Goal: Navigation & Orientation: Understand site structure

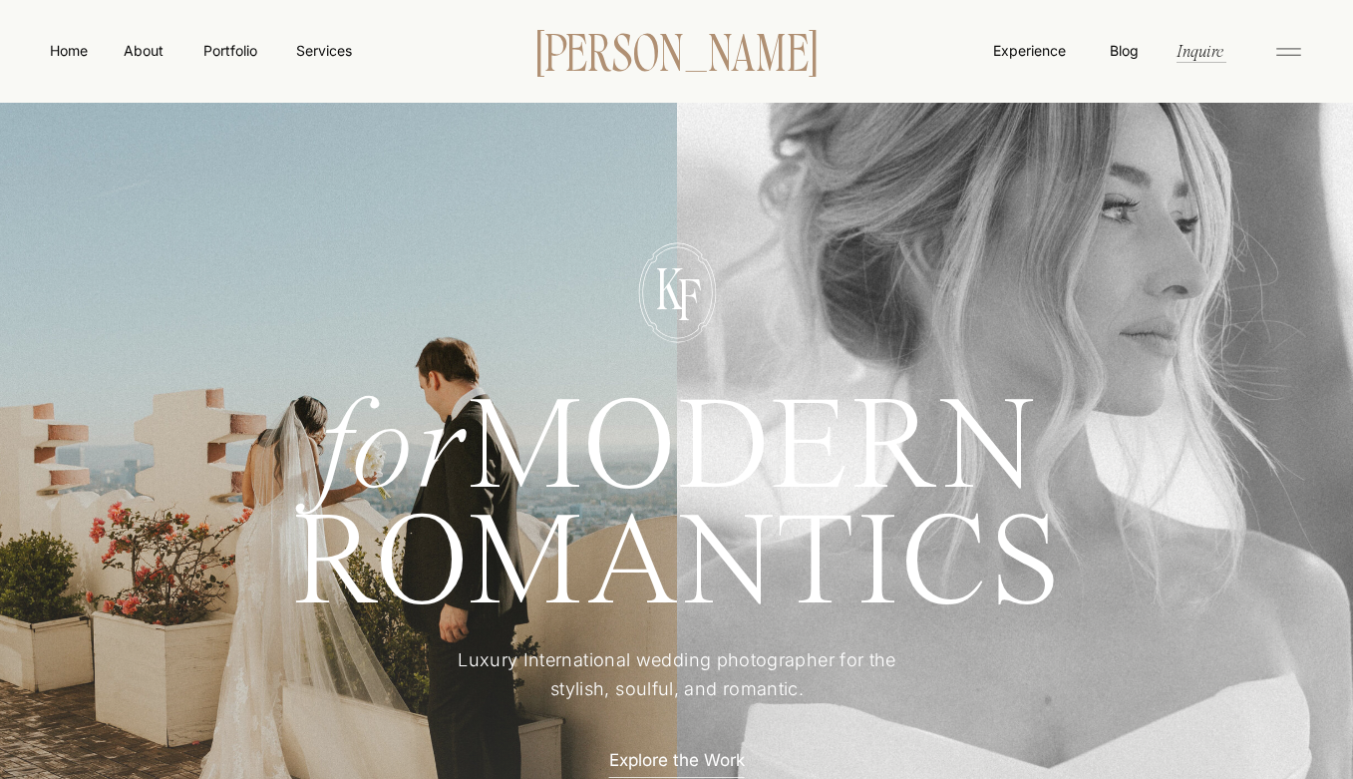
click at [775, 70] on p "[PERSON_NAME]" at bounding box center [677, 50] width 343 height 42
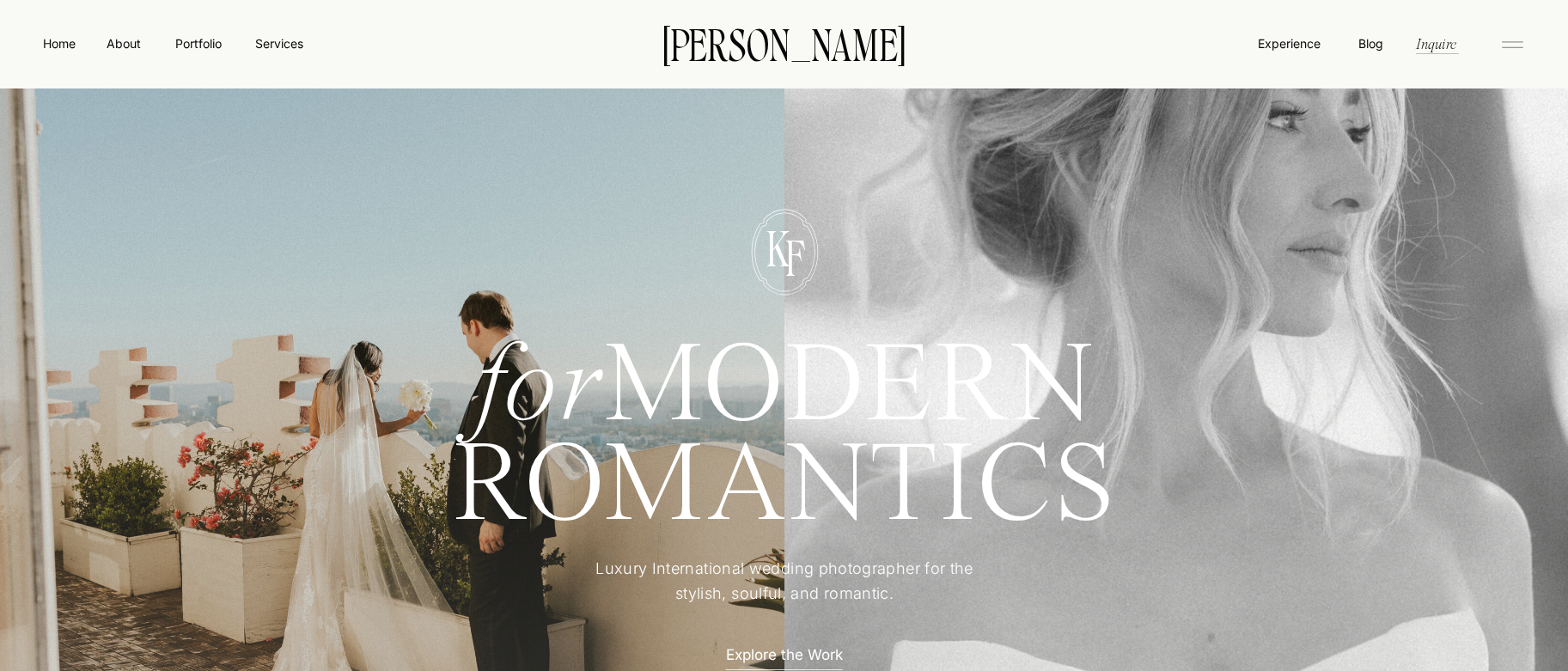
click at [1165, 42] on icon at bounding box center [1512, 45] width 34 height 28
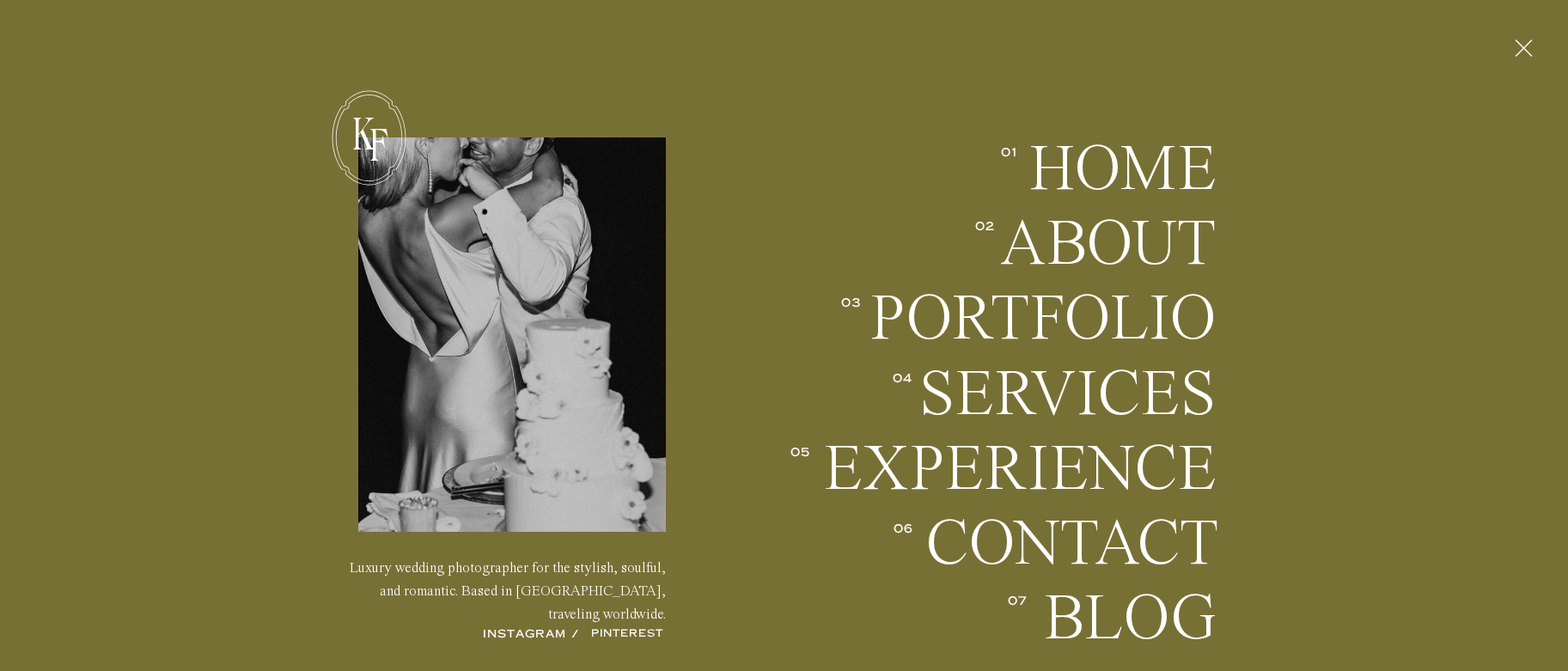
scroll to position [6, 0]
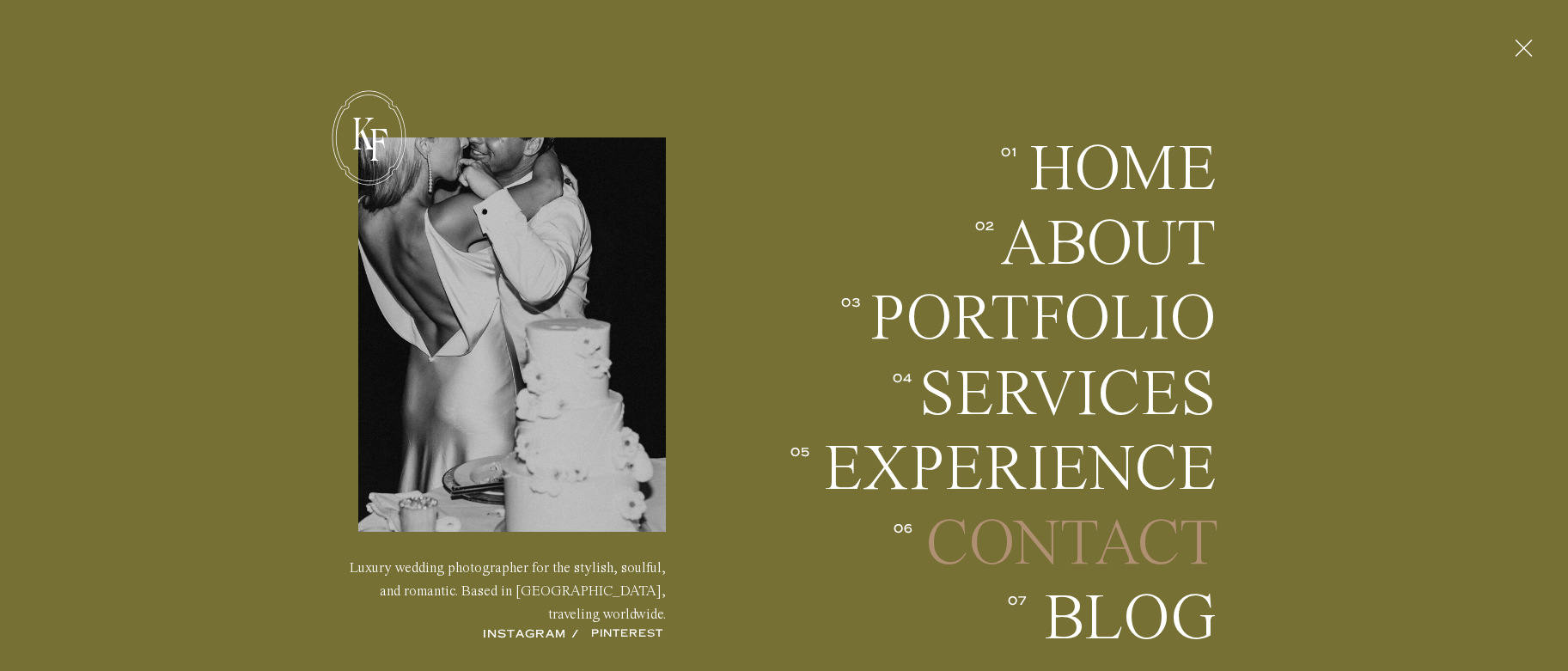
click at [1158, 531] on h2 "Contact" at bounding box center [1071, 544] width 291 height 64
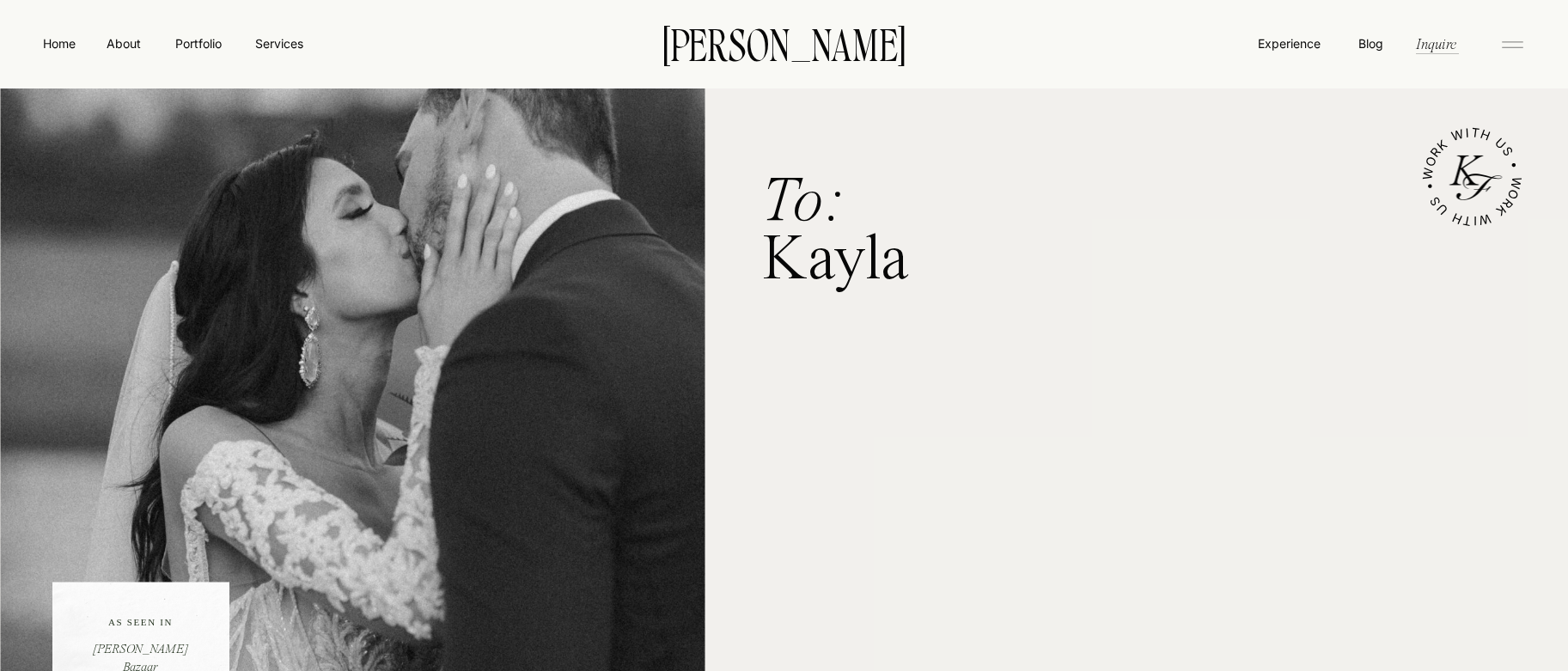
click at [1497, 41] on icon at bounding box center [1512, 45] width 34 height 28
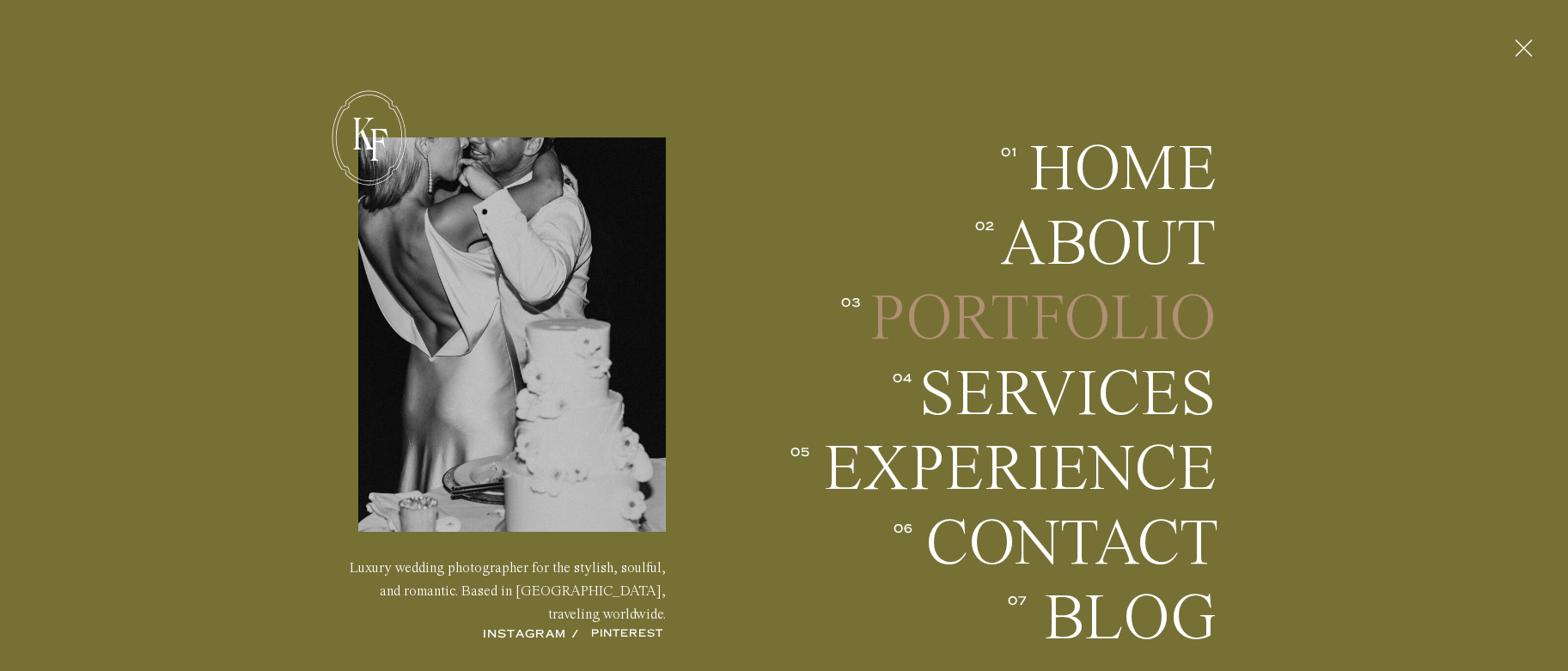
click at [1102, 331] on h2 "Portfolio" at bounding box center [1042, 319] width 348 height 64
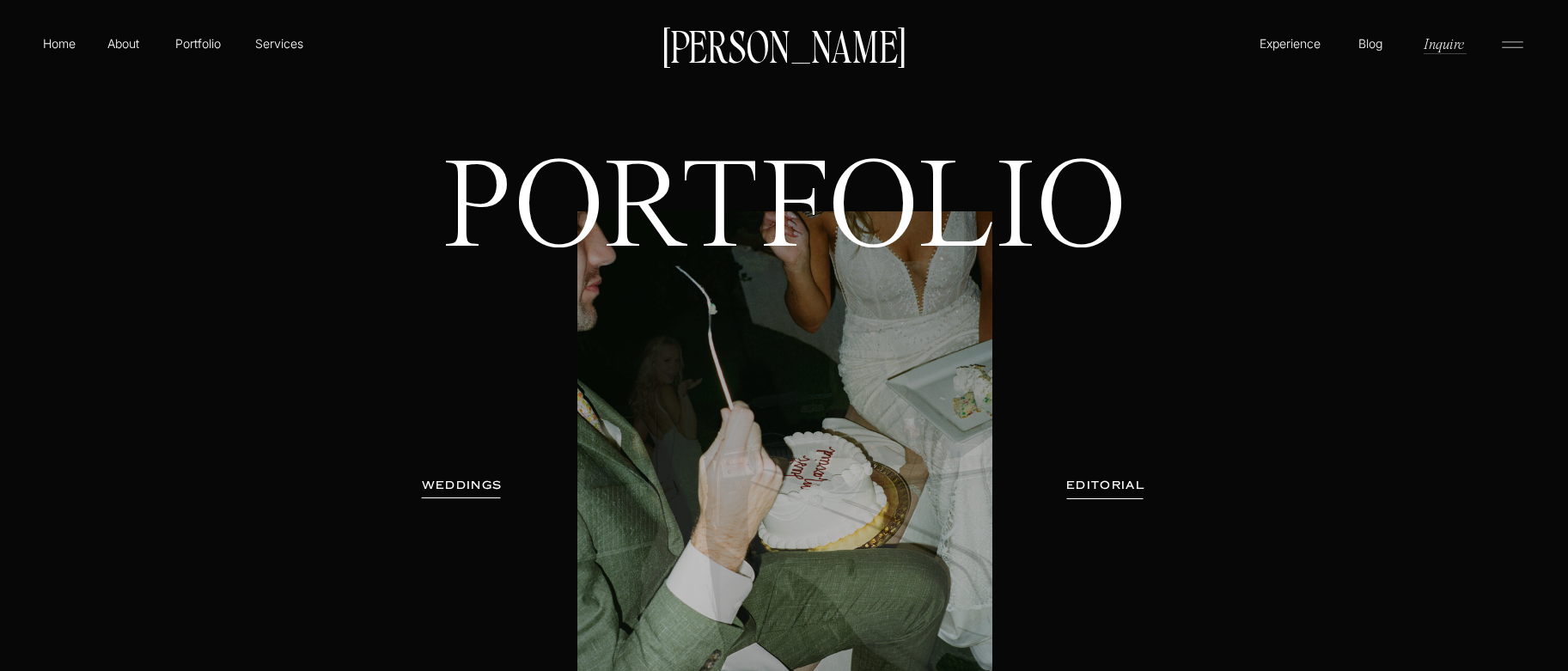
click at [1087, 485] on h3 "EDITORIAL" at bounding box center [1106, 486] width 126 height 17
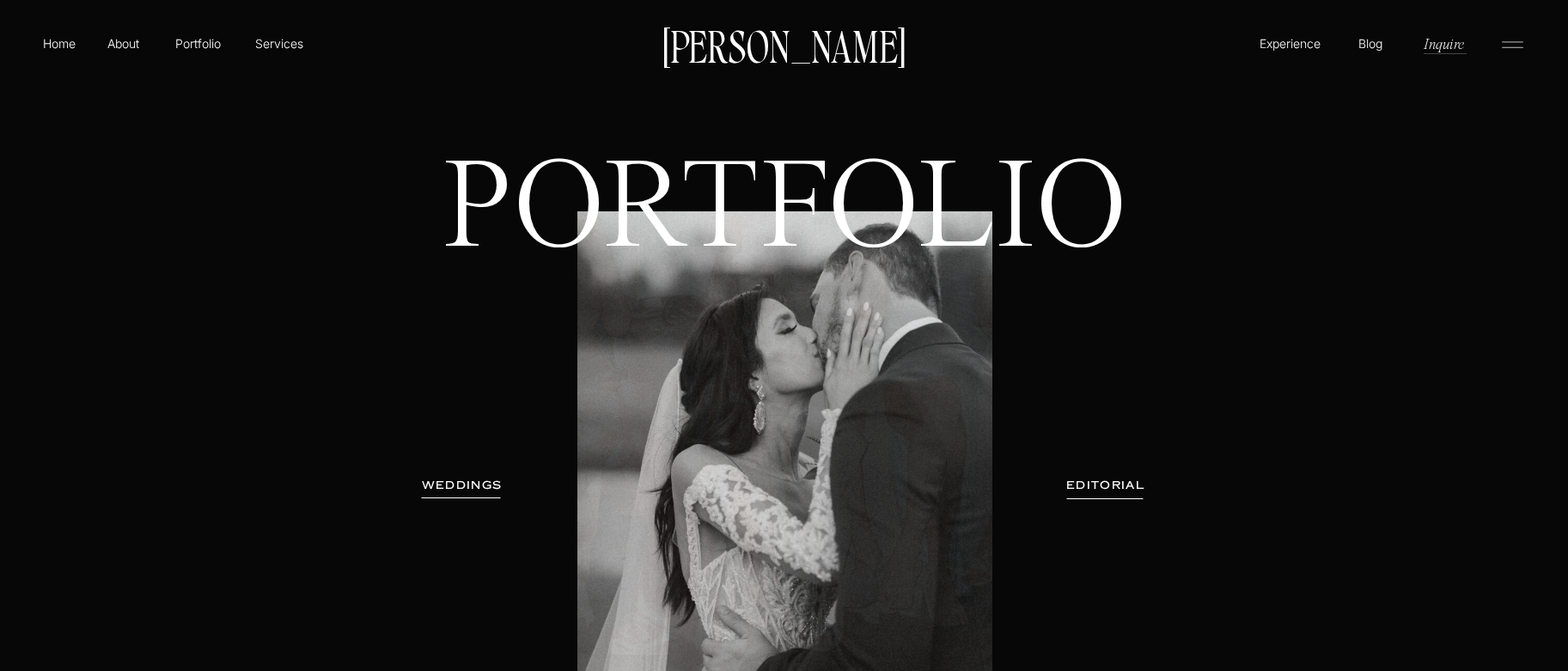
click at [444, 485] on h3 "WEDDINGS" at bounding box center [463, 486] width 109 height 17
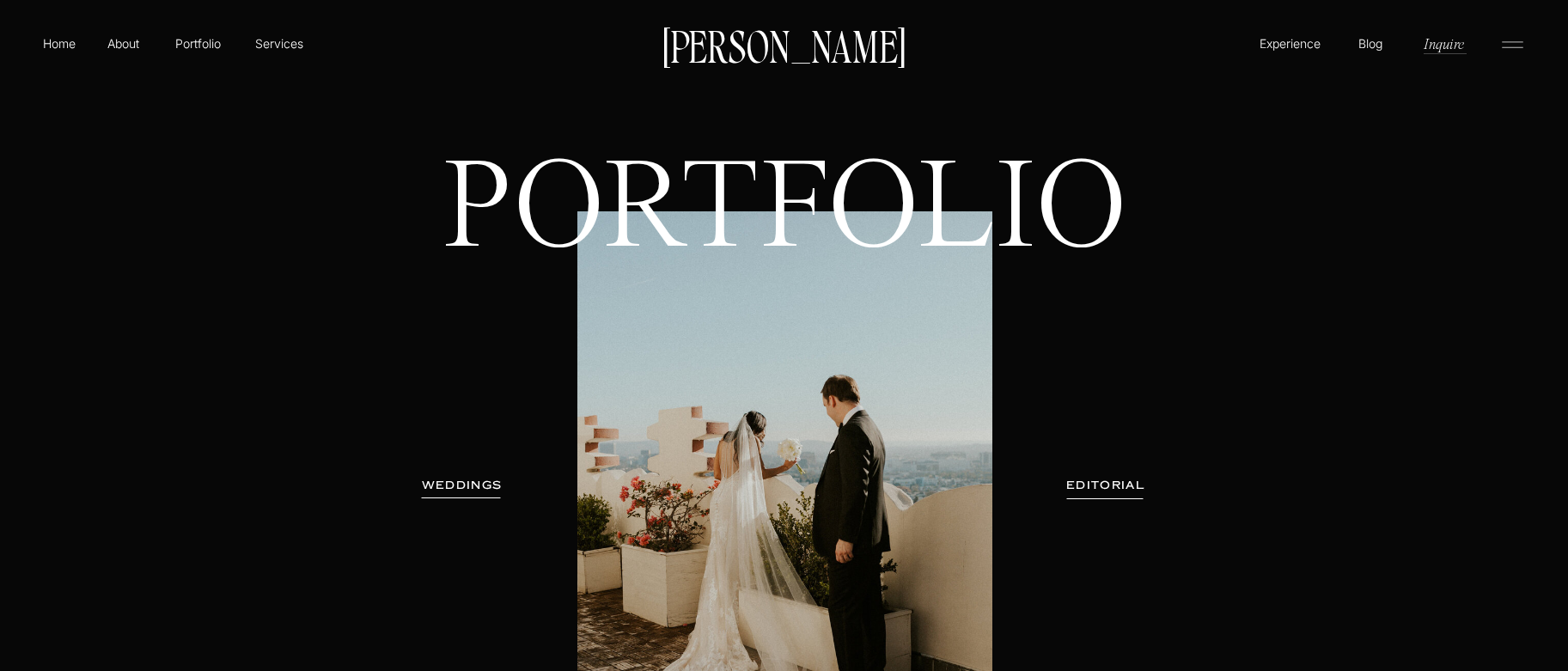
click at [1511, 42] on icon at bounding box center [1512, 45] width 34 height 28
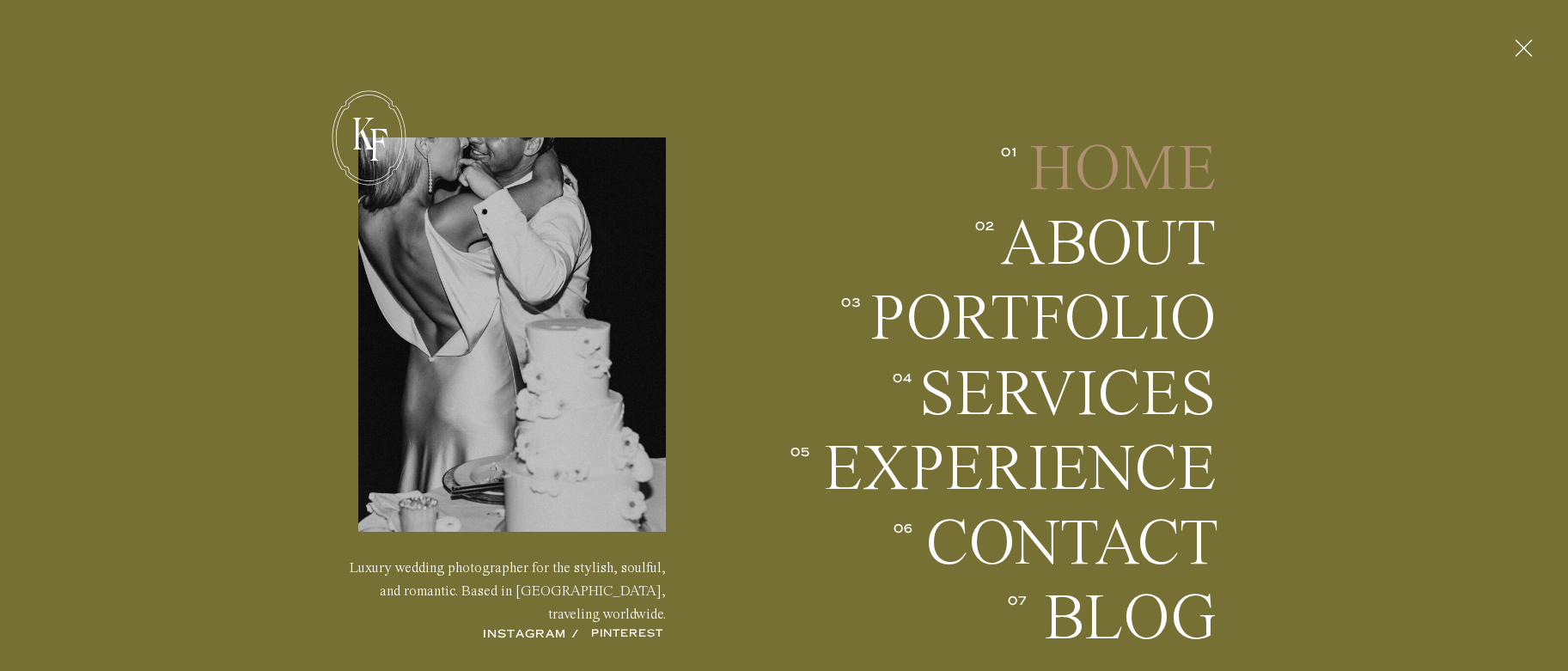
click at [1098, 171] on h2 "Home" at bounding box center [1116, 170] width 202 height 64
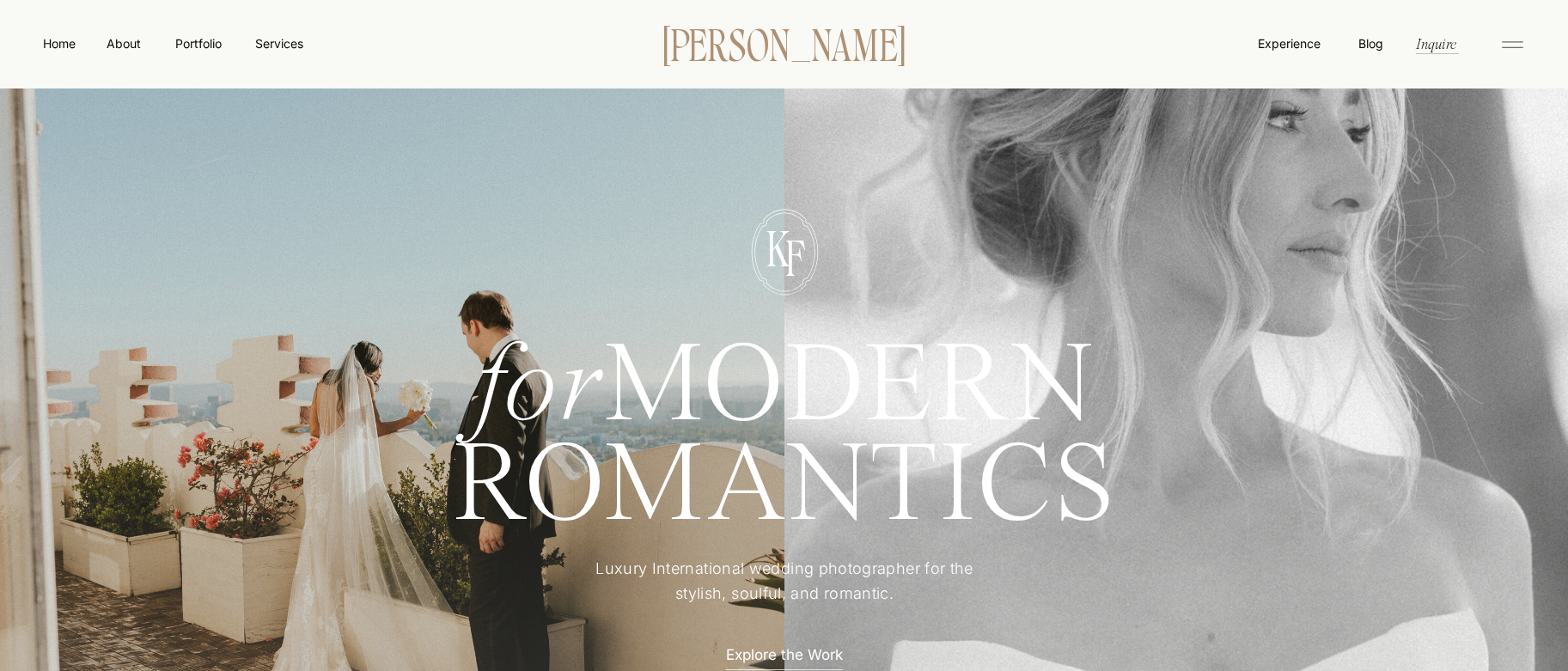
click at [850, 51] on p "[PERSON_NAME]" at bounding box center [784, 43] width 296 height 36
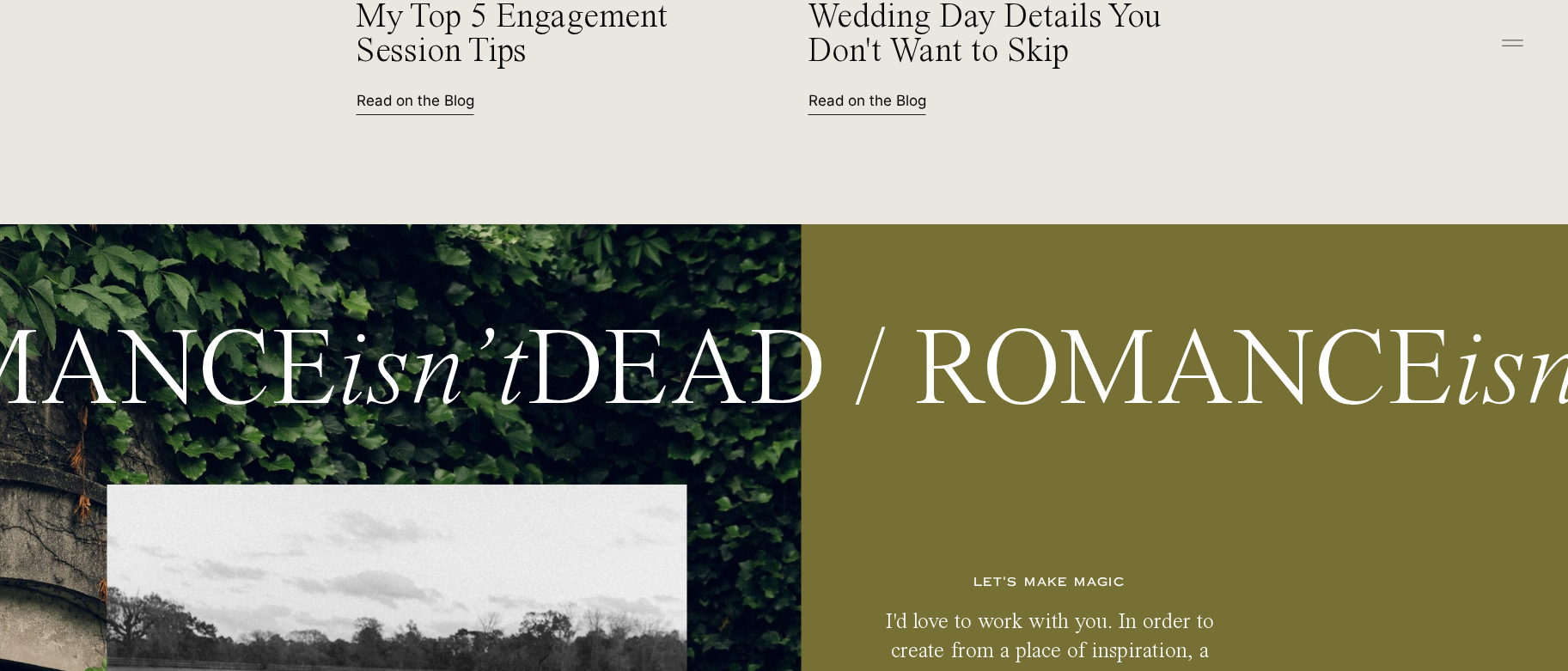
scroll to position [7825, 0]
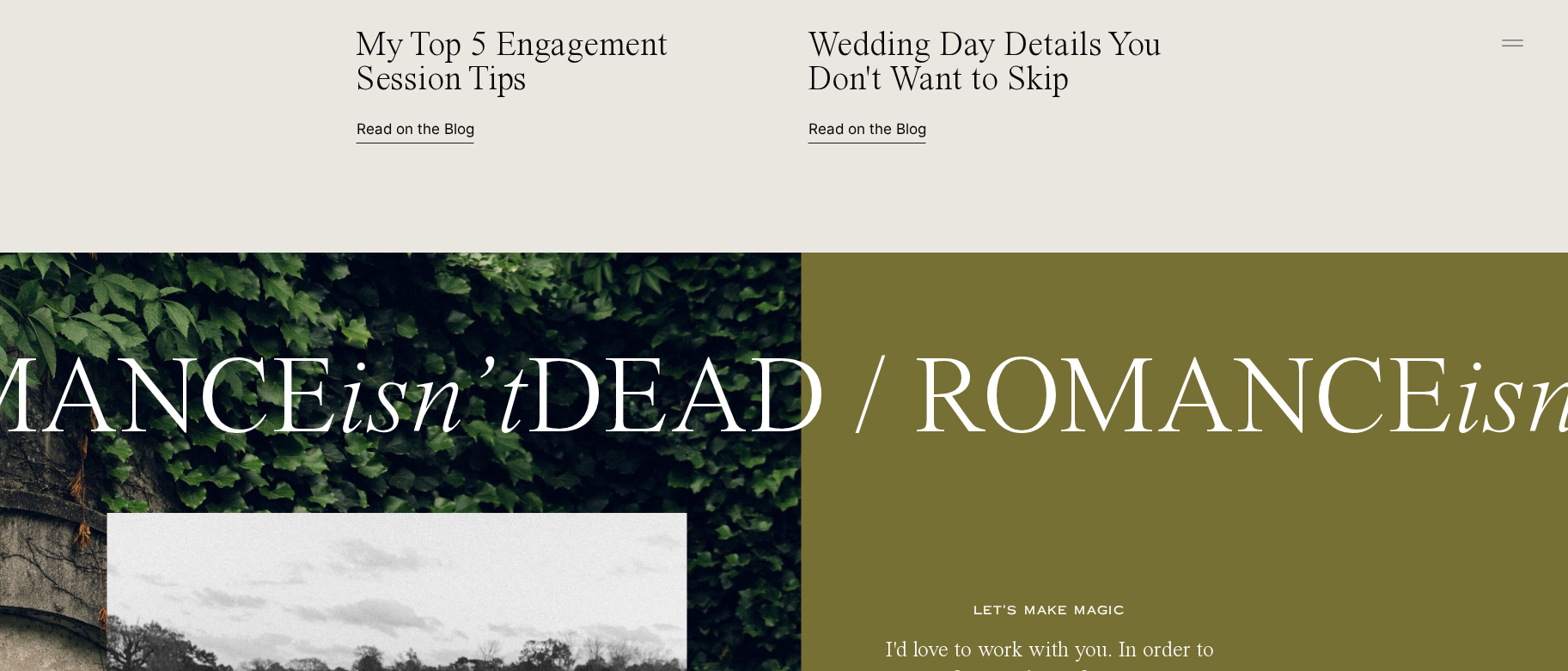
click at [1515, 39] on icon at bounding box center [1512, 43] width 34 height 28
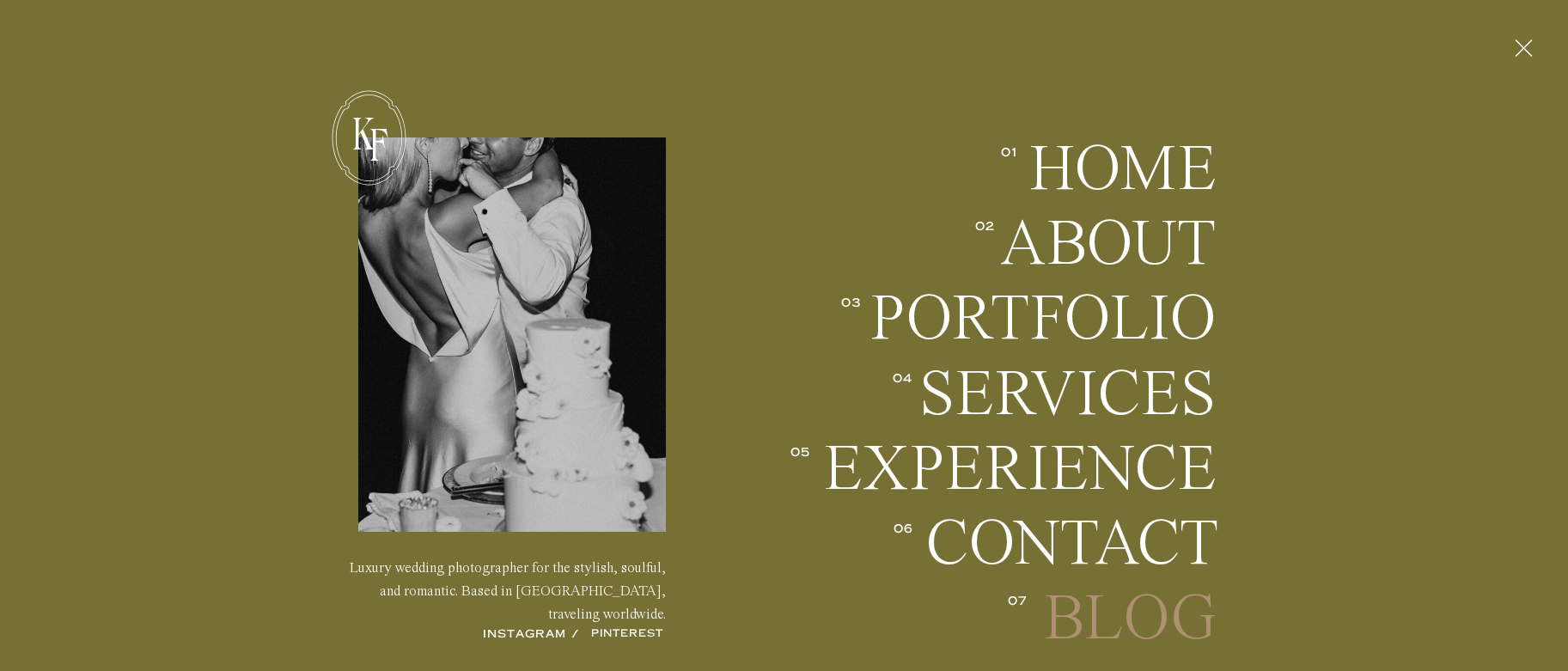
click at [1127, 607] on h2 "Blog" at bounding box center [1118, 618] width 196 height 64
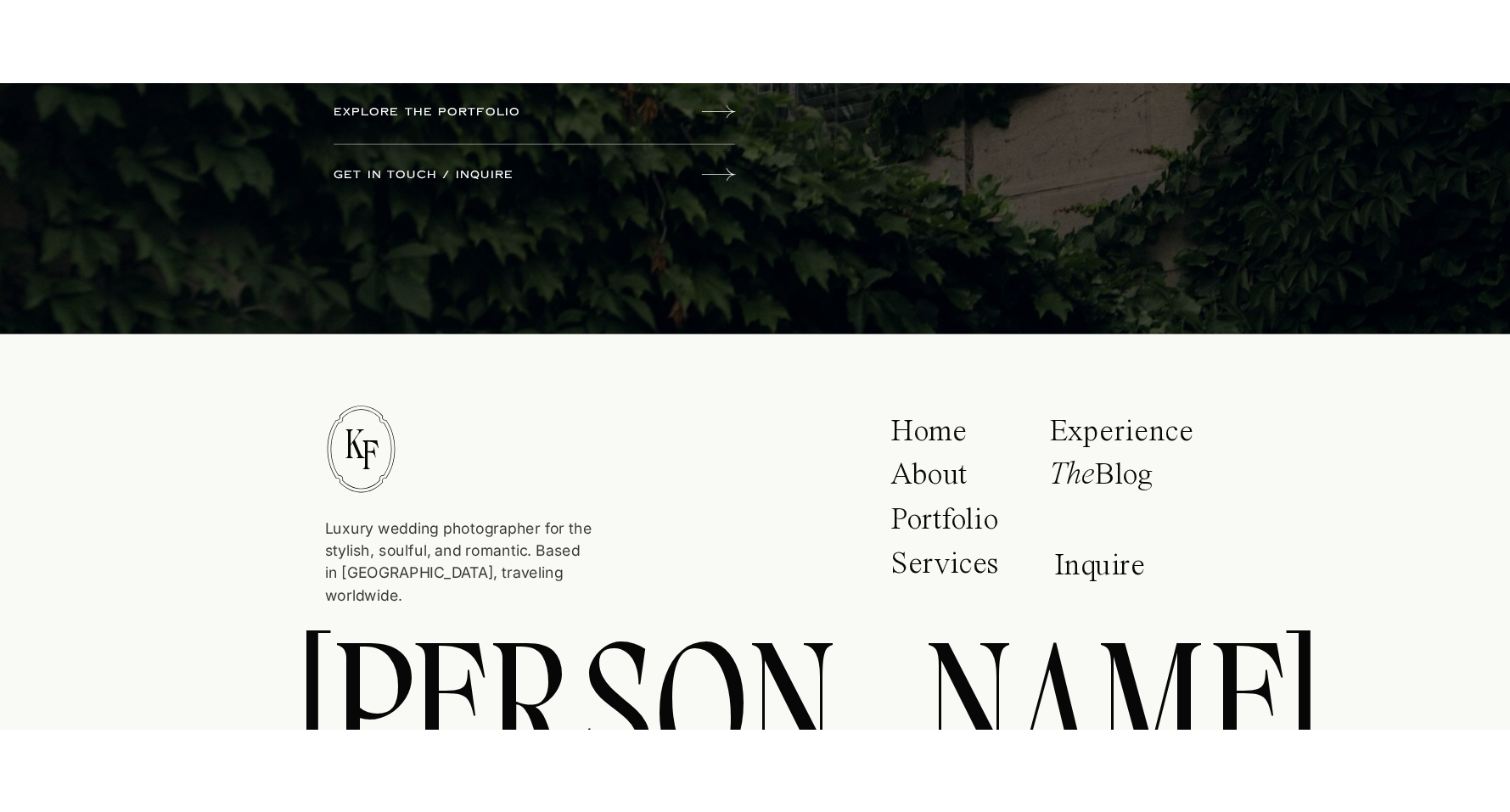
scroll to position [422, 0]
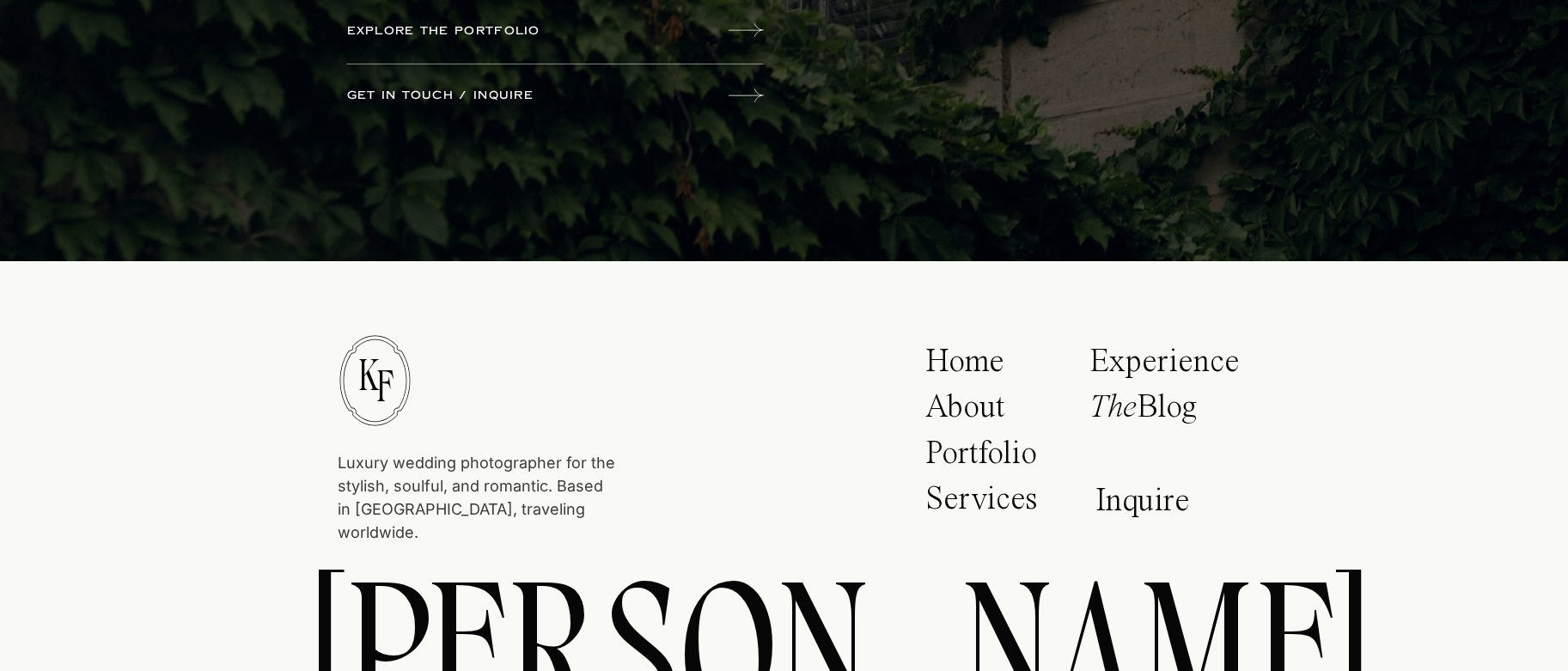
click at [1167, 401] on p "The Blog" at bounding box center [1160, 413] width 140 height 43
